Goal: Task Accomplishment & Management: Complete application form

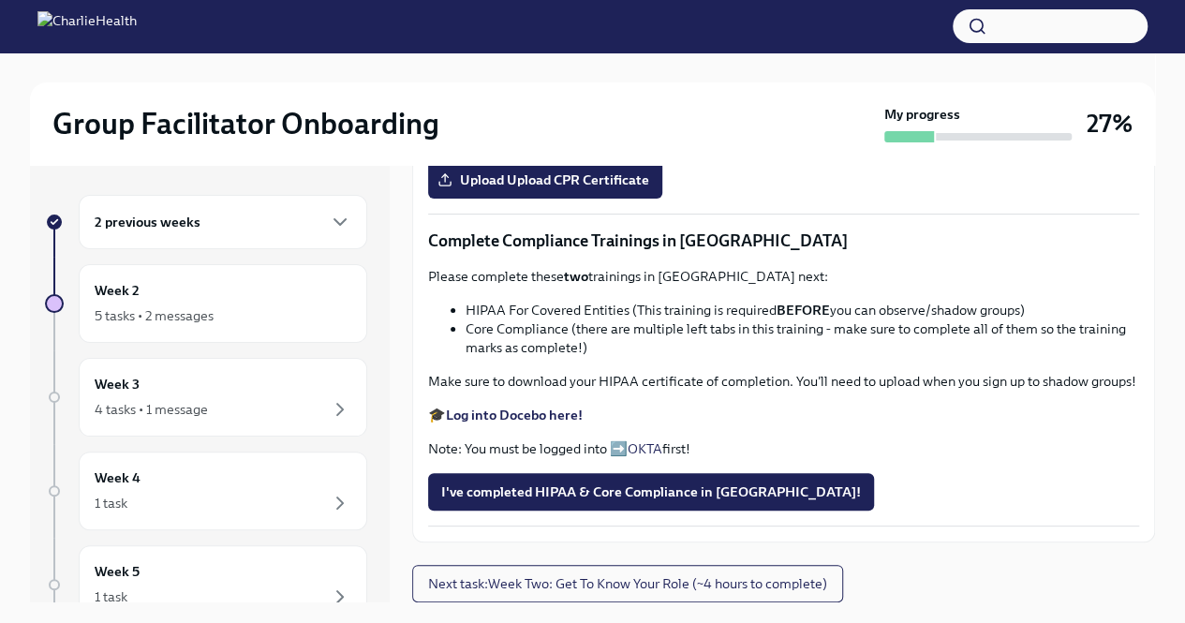
scroll to position [843, 0]
click at [529, 78] on strong "Complete your CPR & First Aid training HERE" at bounding box center [586, 69] width 281 height 17
click at [560, 78] on strong "Complete your CPR & First Aid training HERE" at bounding box center [586, 69] width 281 height 17
click at [560, 189] on span "Upload Upload CPR Certificate" at bounding box center [545, 179] width 208 height 19
click at [0, 0] on input "Upload Upload CPR Certificate" at bounding box center [0, 0] width 0 height 0
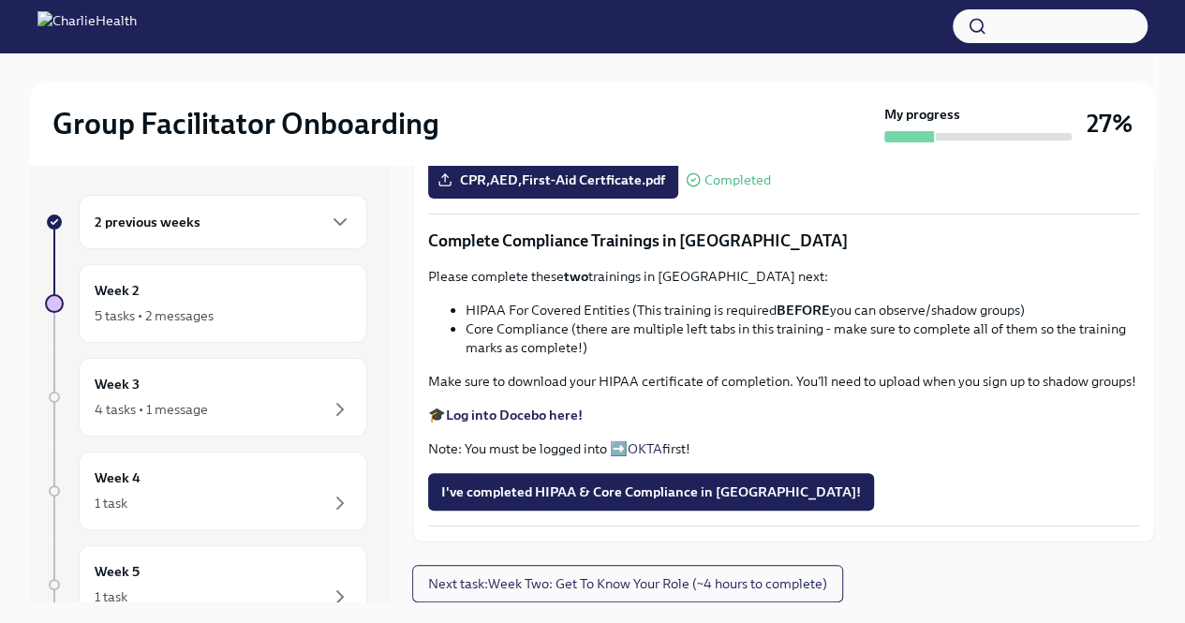
scroll to position [1124, 0]
click at [545, 423] on strong "Log into Docebo here!" at bounding box center [514, 414] width 137 height 17
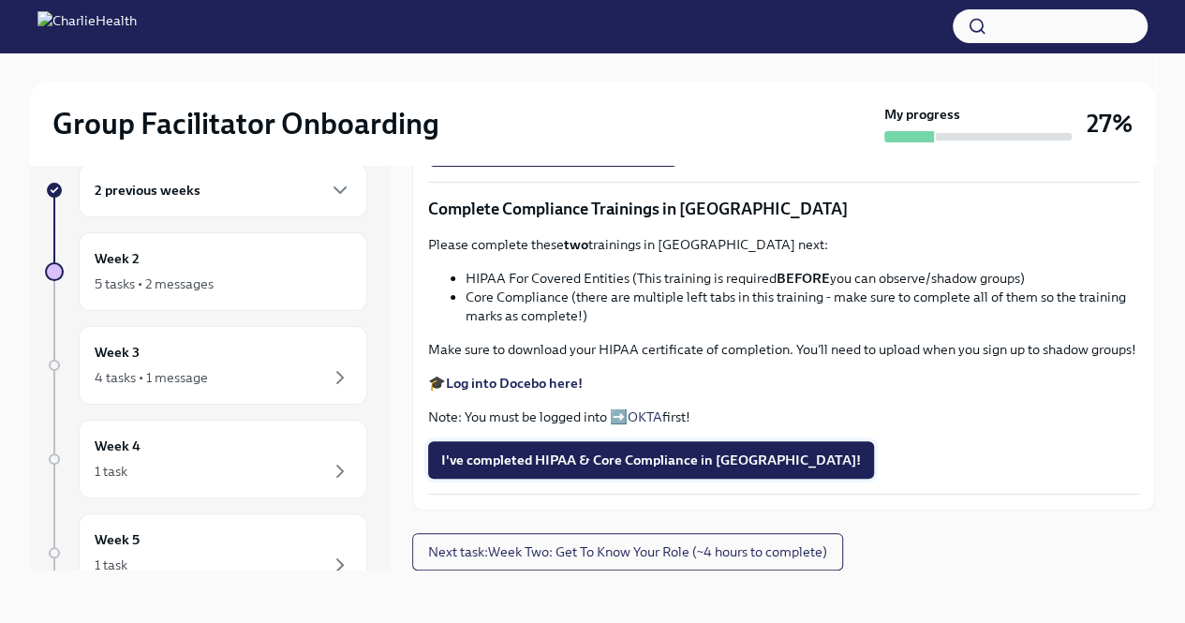
click at [540, 463] on span "I've completed HIPAA & Core Compliance in [GEOGRAPHIC_DATA]!" at bounding box center [651, 460] width 420 height 19
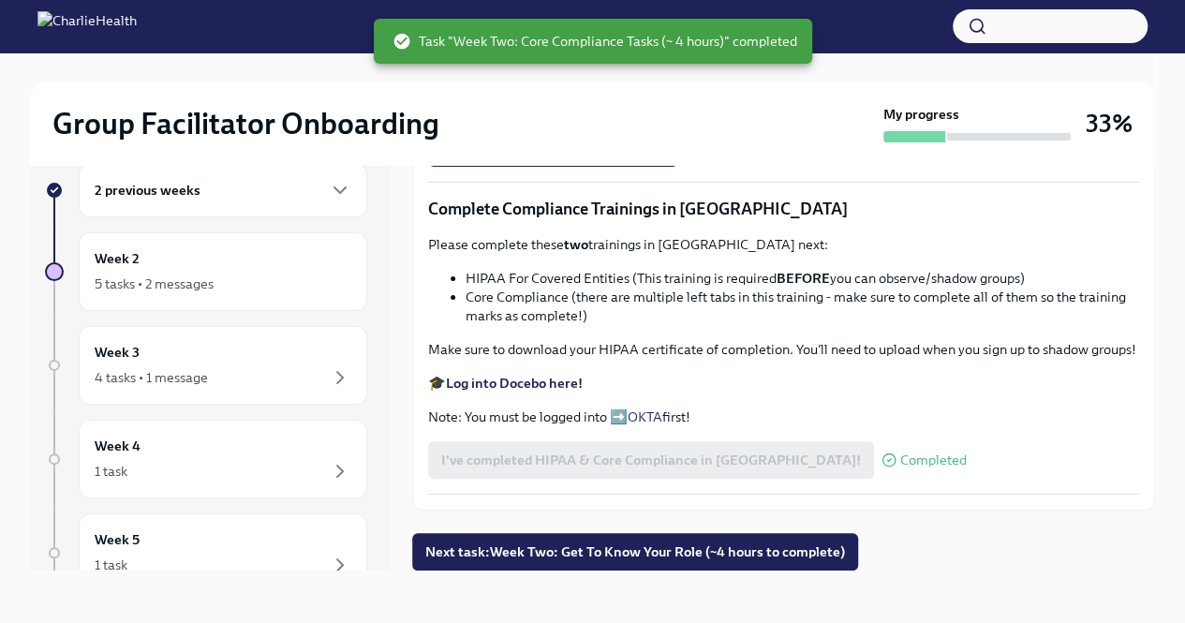
scroll to position [1203, 0]
click at [643, 542] on span "Next task : Week Two: Get To Know Your Role (~4 hours to complete)" at bounding box center [635, 551] width 420 height 19
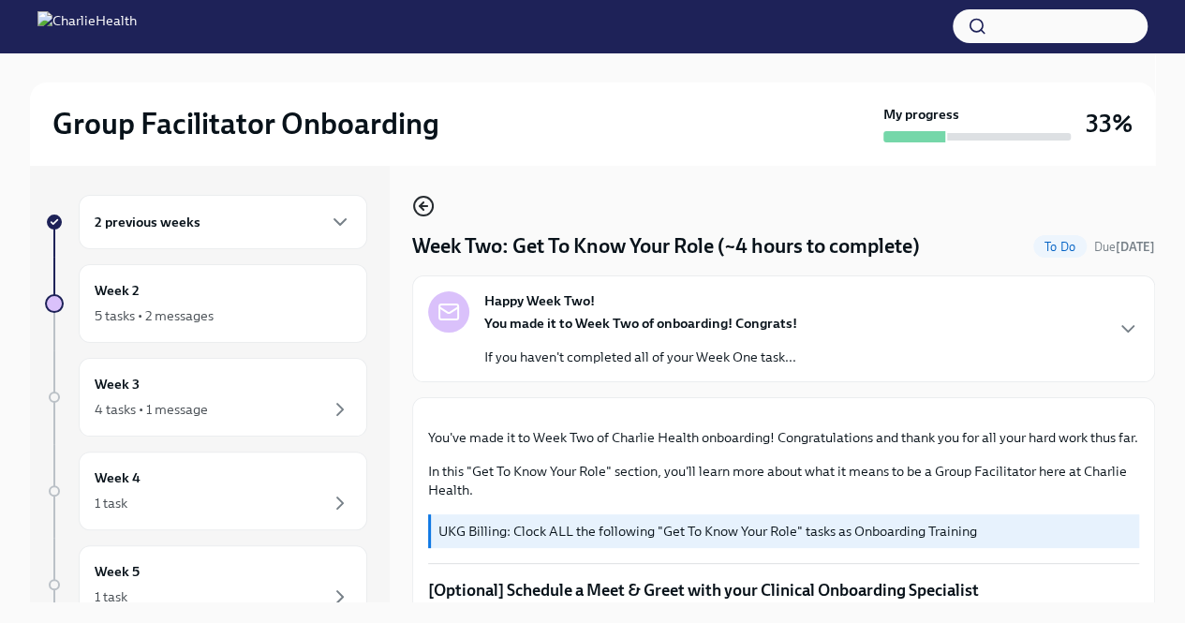
click at [419, 199] on icon "button" at bounding box center [423, 206] width 22 height 22
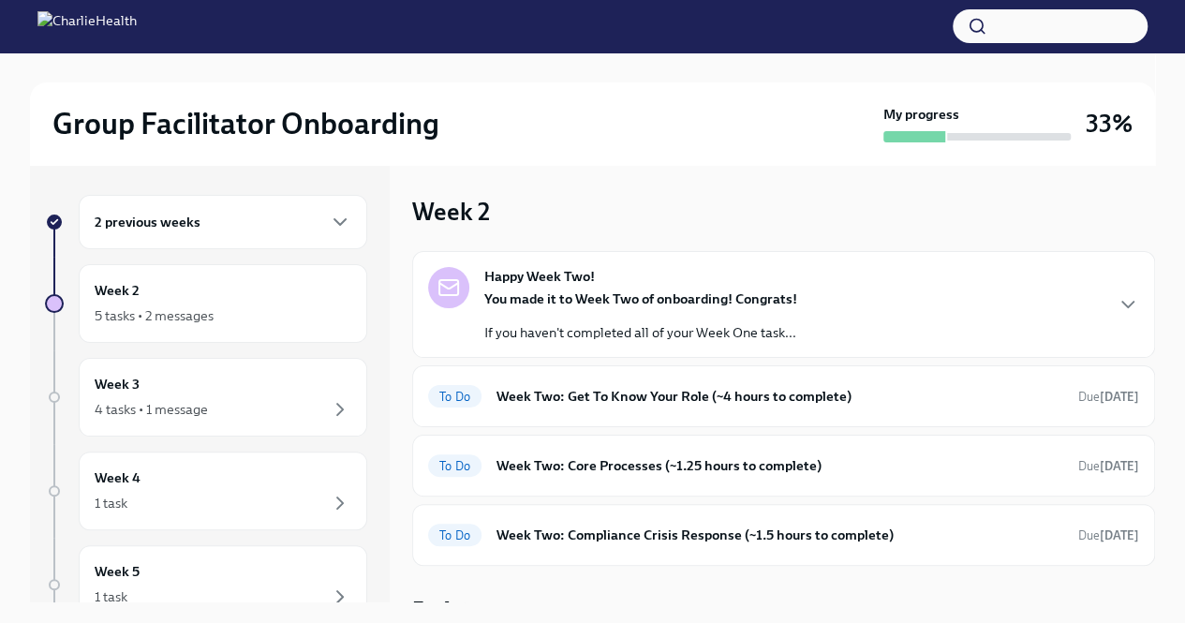
click at [631, 290] on strong "You made it to Week Two of onboarding! Congrats!" at bounding box center [640, 298] width 313 height 17
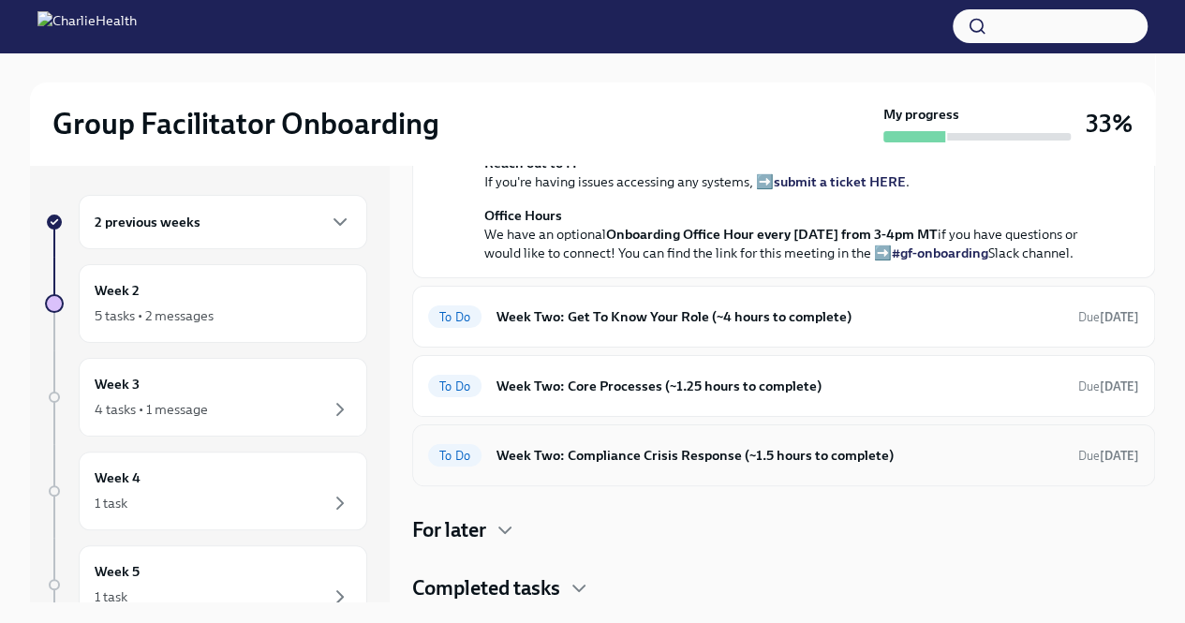
scroll to position [693, 0]
click at [645, 320] on h6 "Week Two: Get To Know Your Role (~4 hours to complete)" at bounding box center [779, 316] width 567 height 21
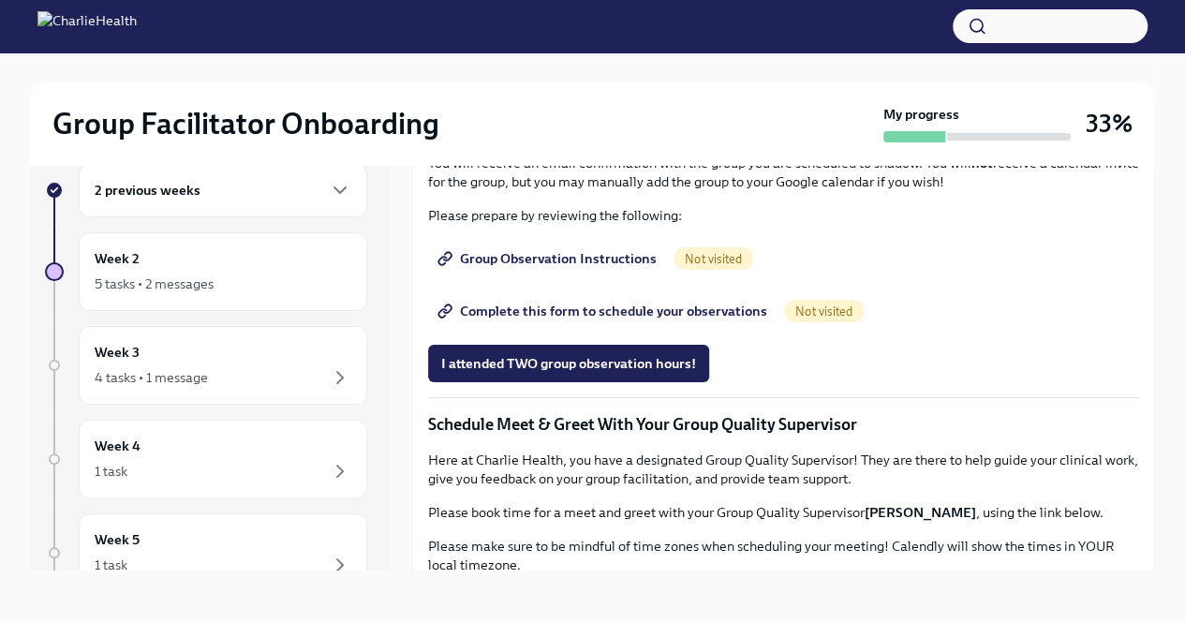
scroll to position [1030, 0]
